Goal: Transaction & Acquisition: Purchase product/service

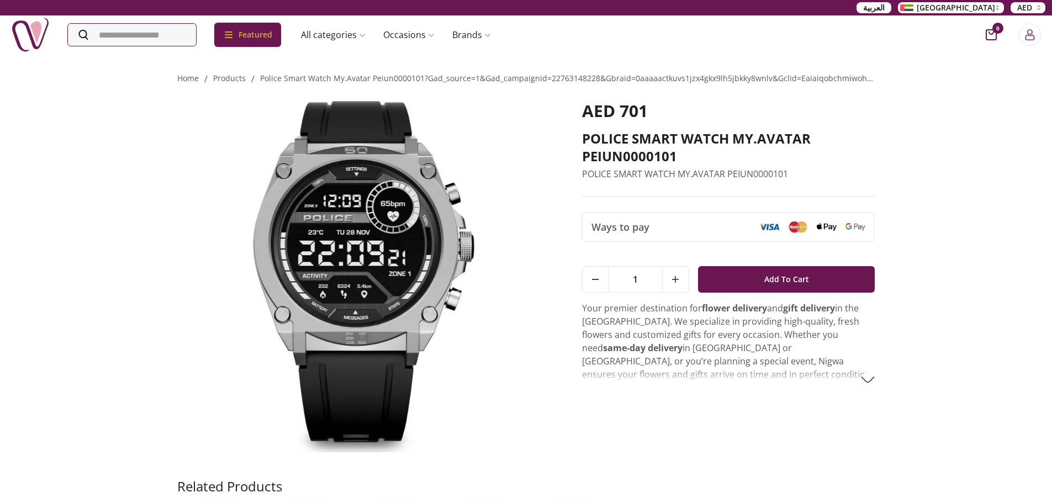
click at [300, 232] on img at bounding box center [364, 276] width 374 height 351
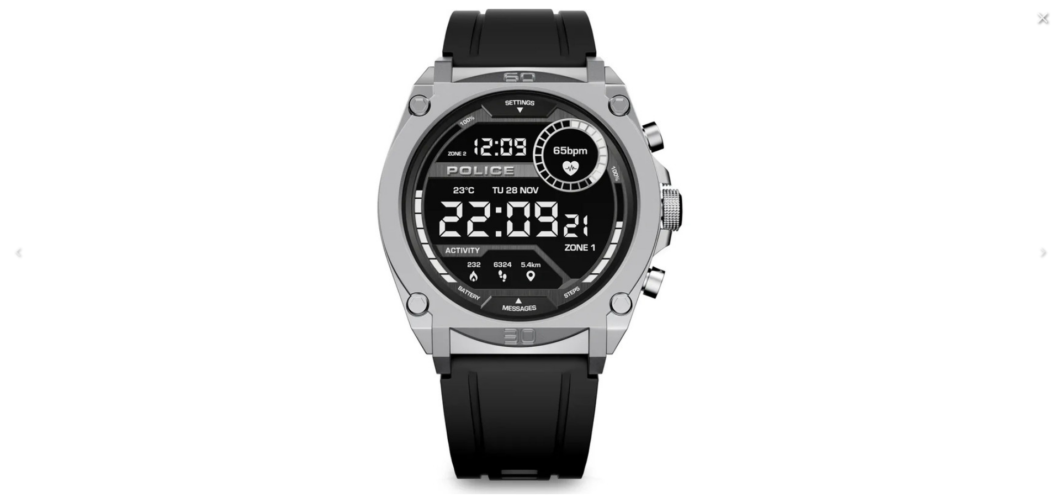
click at [257, 96] on div at bounding box center [530, 251] width 1060 height 503
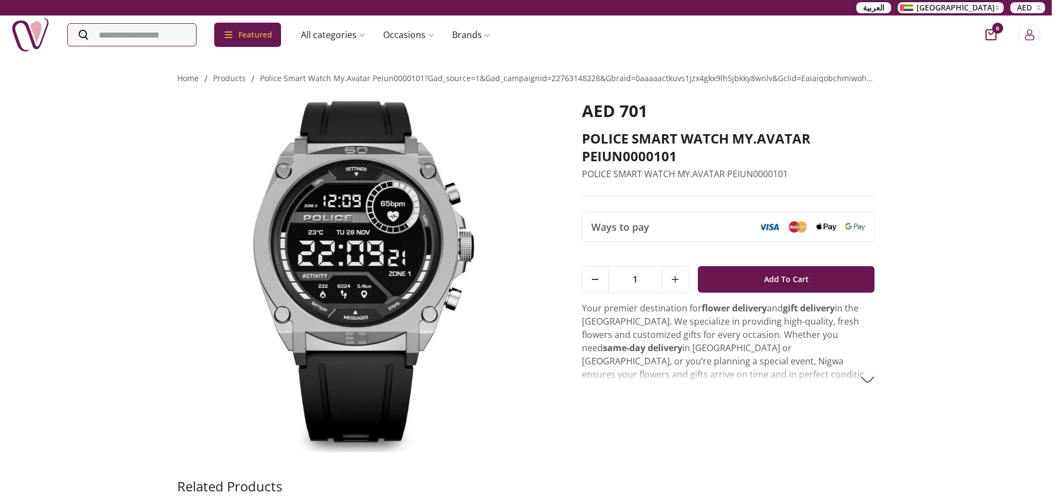
click at [257, 96] on div at bounding box center [530, 251] width 1060 height 503
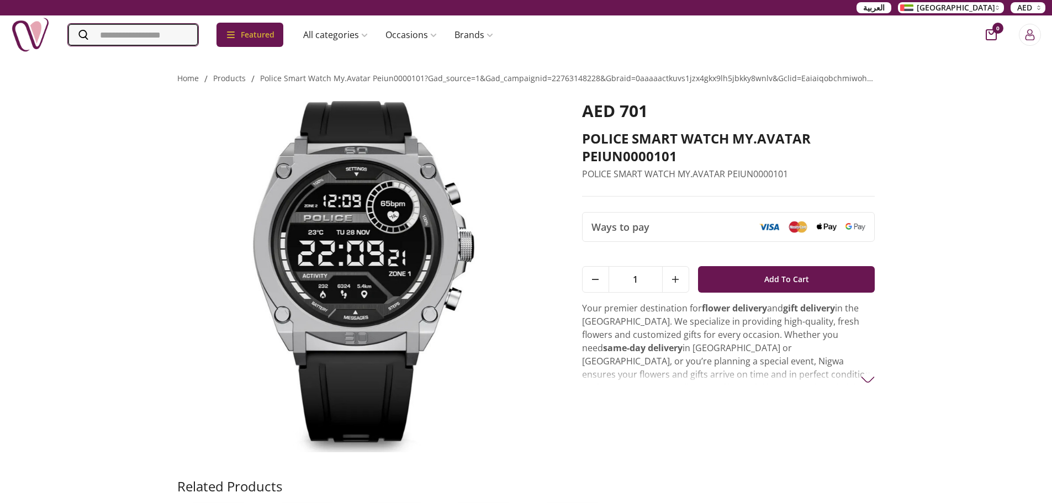
click at [113, 37] on input "Search" at bounding box center [133, 35] width 130 height 22
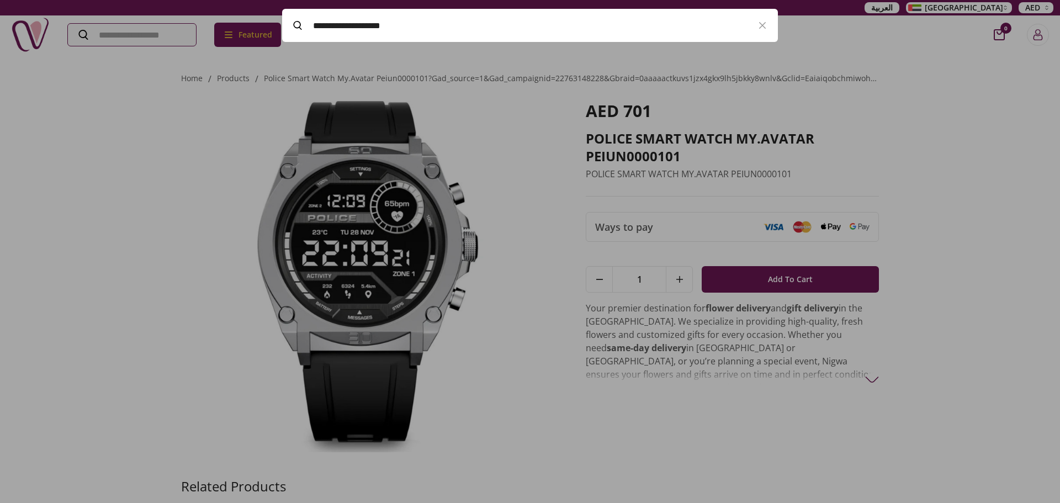
type input "**********"
click at [307, 22] on span at bounding box center [297, 25] width 31 height 9
click at [196, 24] on input "Search" at bounding box center [132, 35] width 128 height 22
click at [763, 28] on icon "button" at bounding box center [762, 25] width 13 height 13
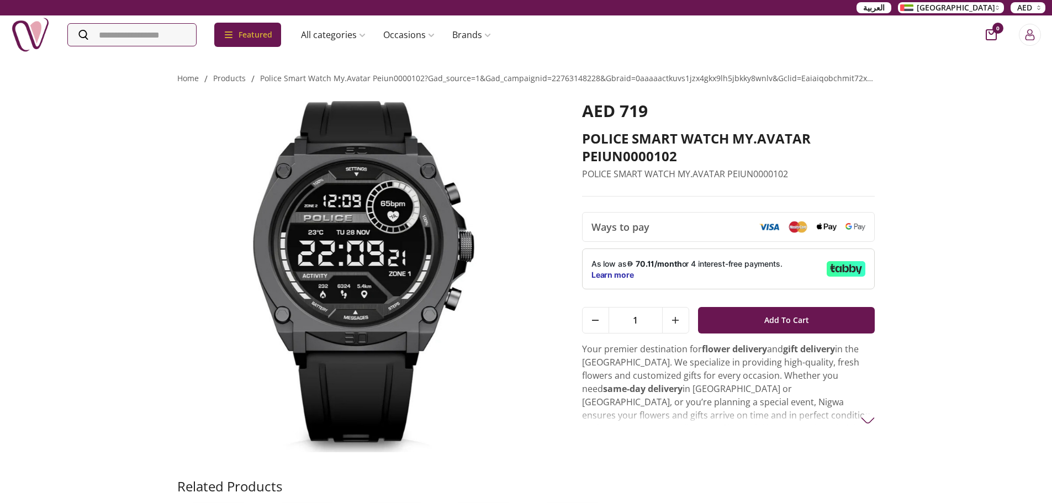
click at [380, 264] on img at bounding box center [364, 276] width 374 height 351
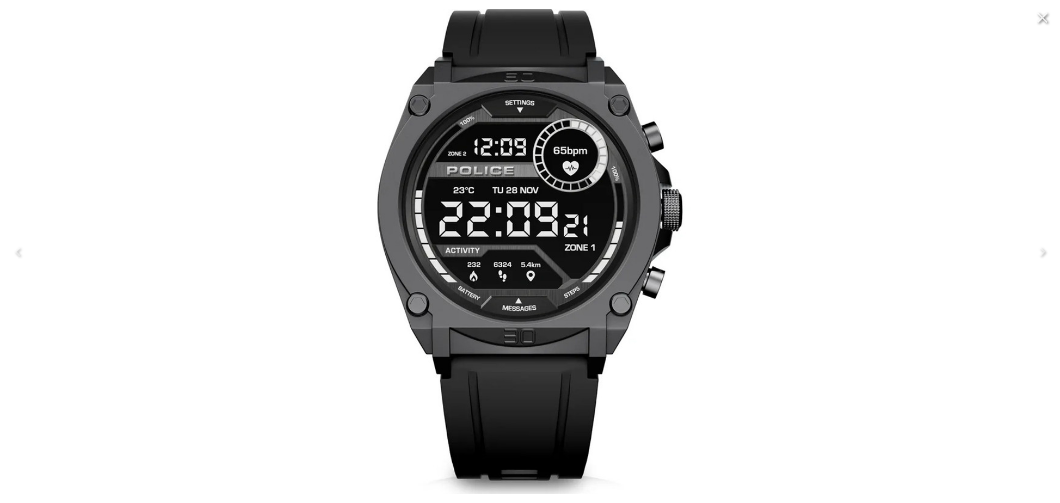
click at [380, 264] on img at bounding box center [530, 251] width 485 height 485
